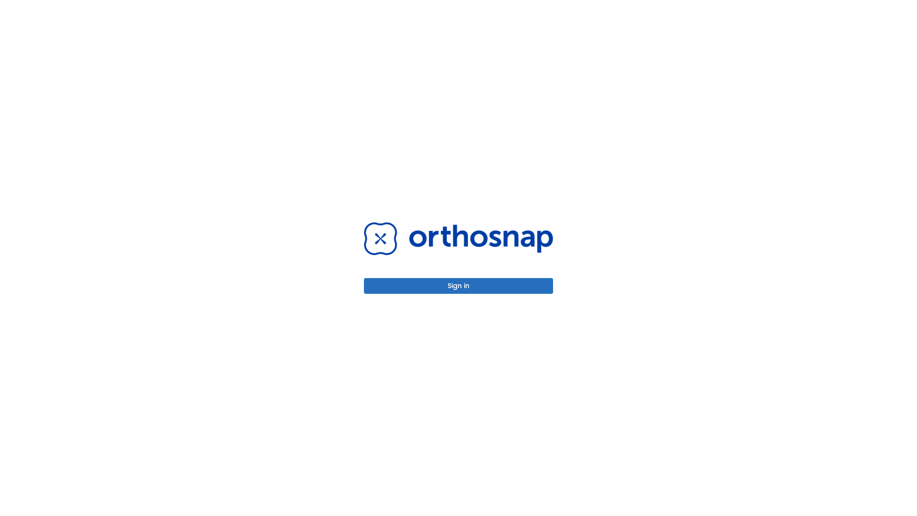
click at [459, 286] on button "Sign in" at bounding box center [458, 286] width 189 height 16
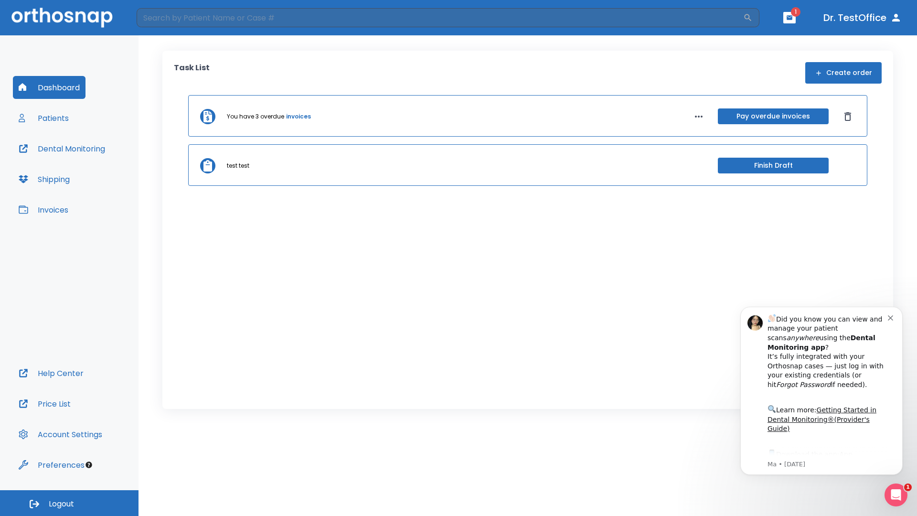
click at [69, 503] on span "Logout" at bounding box center [61, 504] width 25 height 11
